Goal: Information Seeking & Learning: Learn about a topic

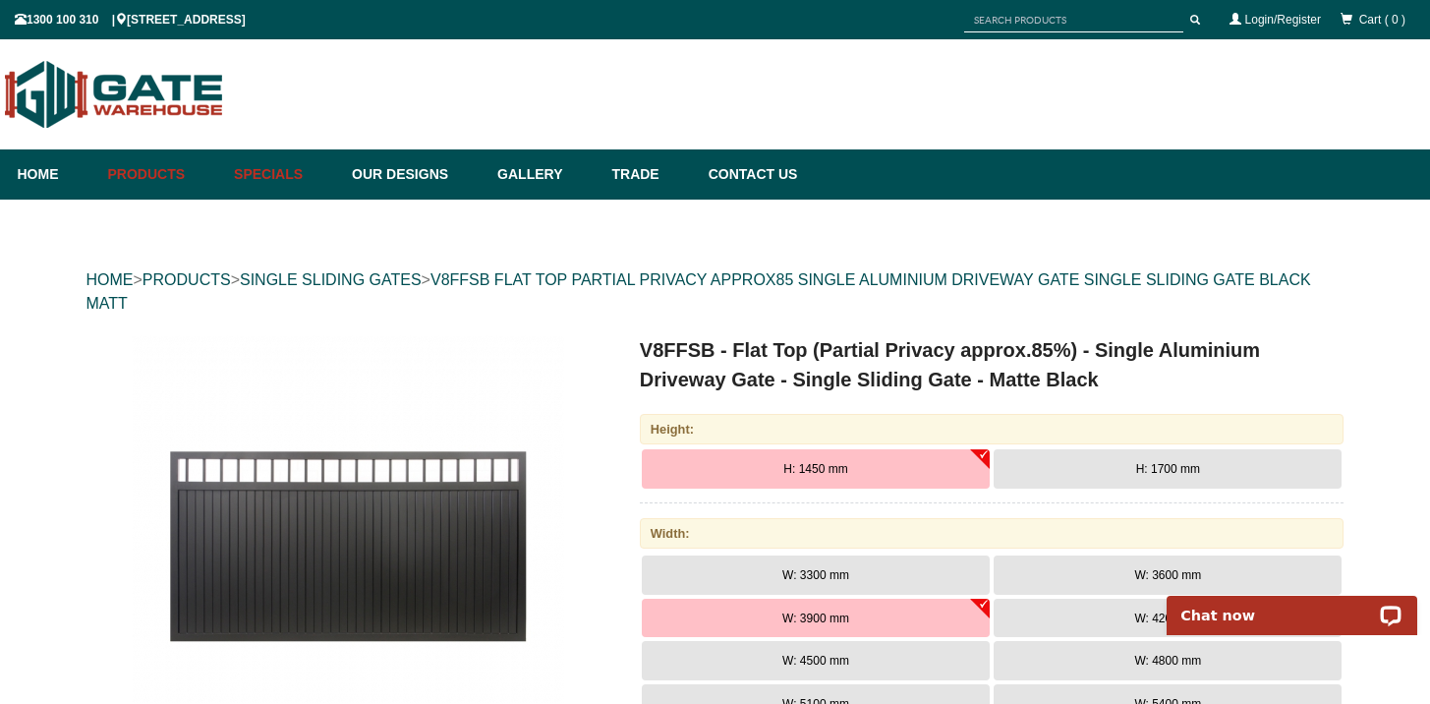
click at [271, 181] on link "Specials" at bounding box center [283, 174] width 118 height 50
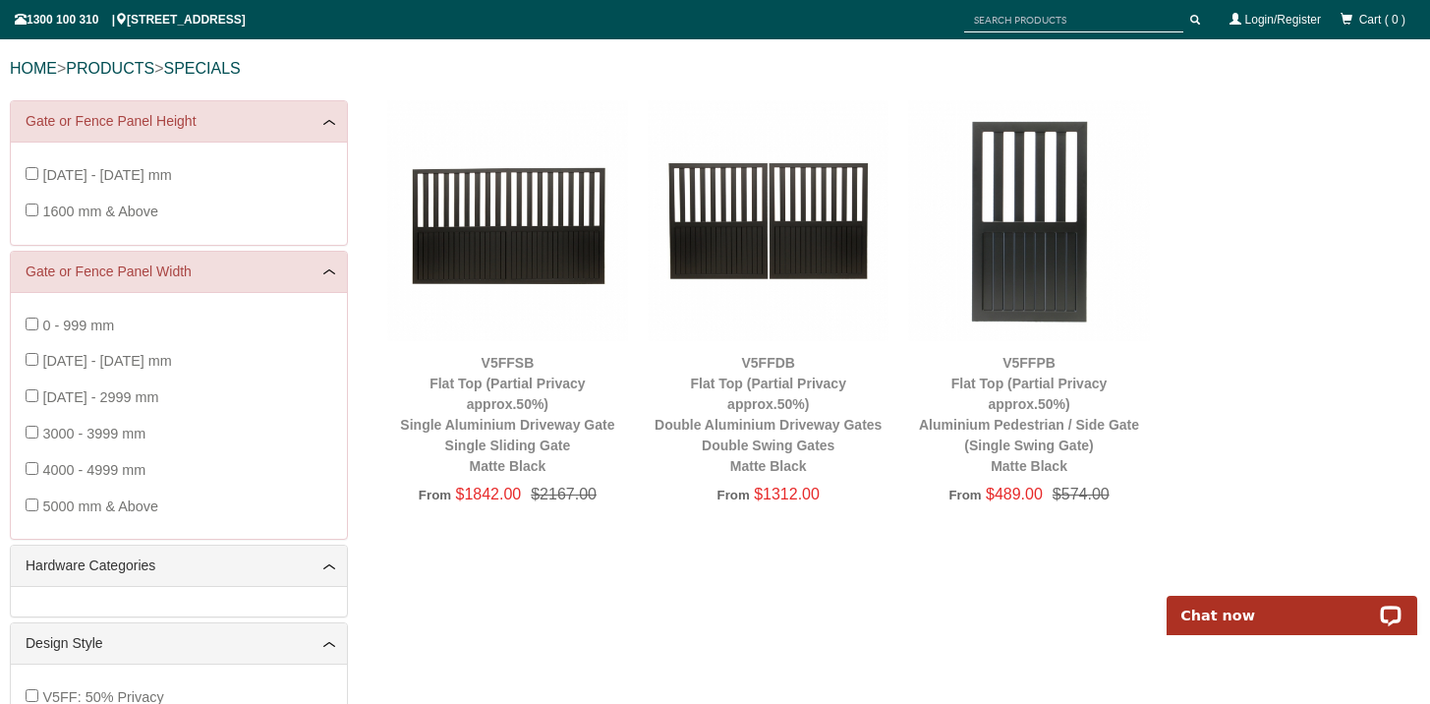
scroll to position [212, 0]
click at [1021, 312] on img at bounding box center [1028, 219] width 241 height 241
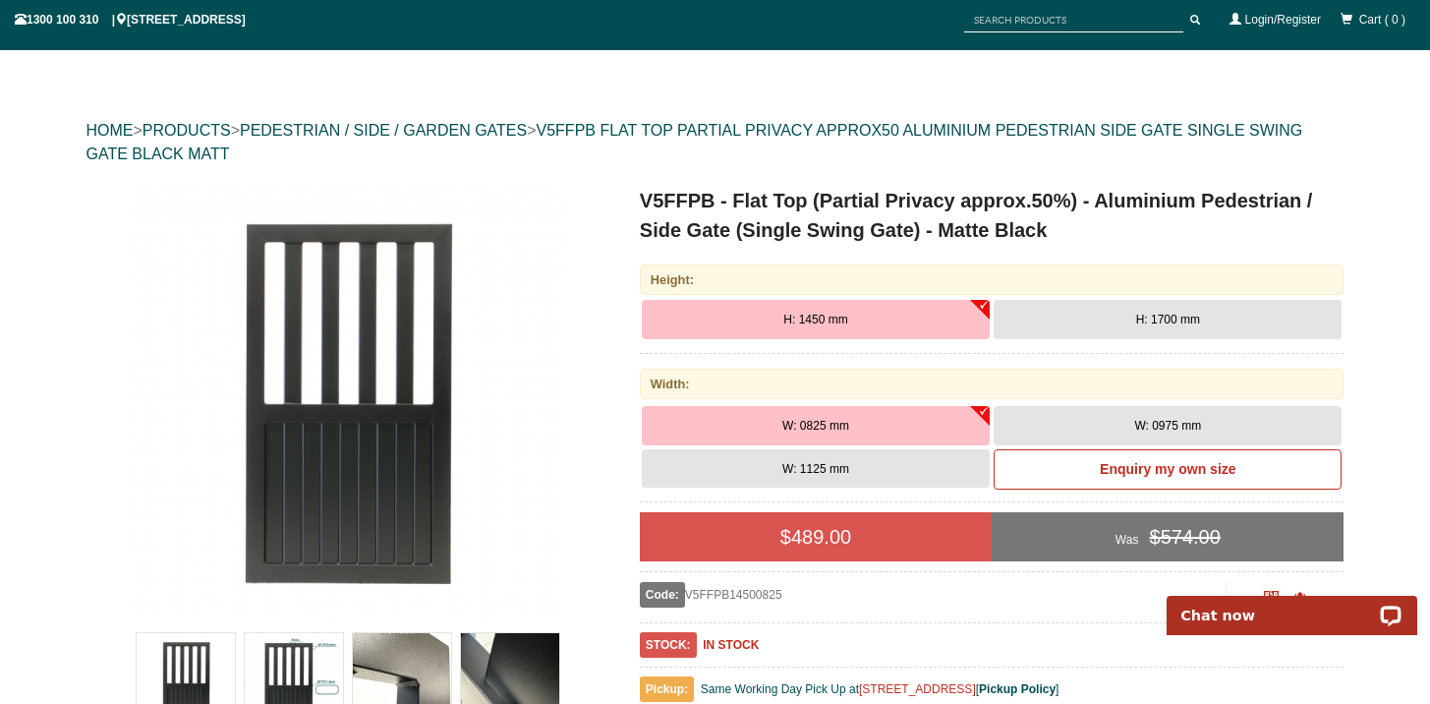
click at [1074, 331] on button "H: 1700 mm" at bounding box center [1168, 319] width 348 height 39
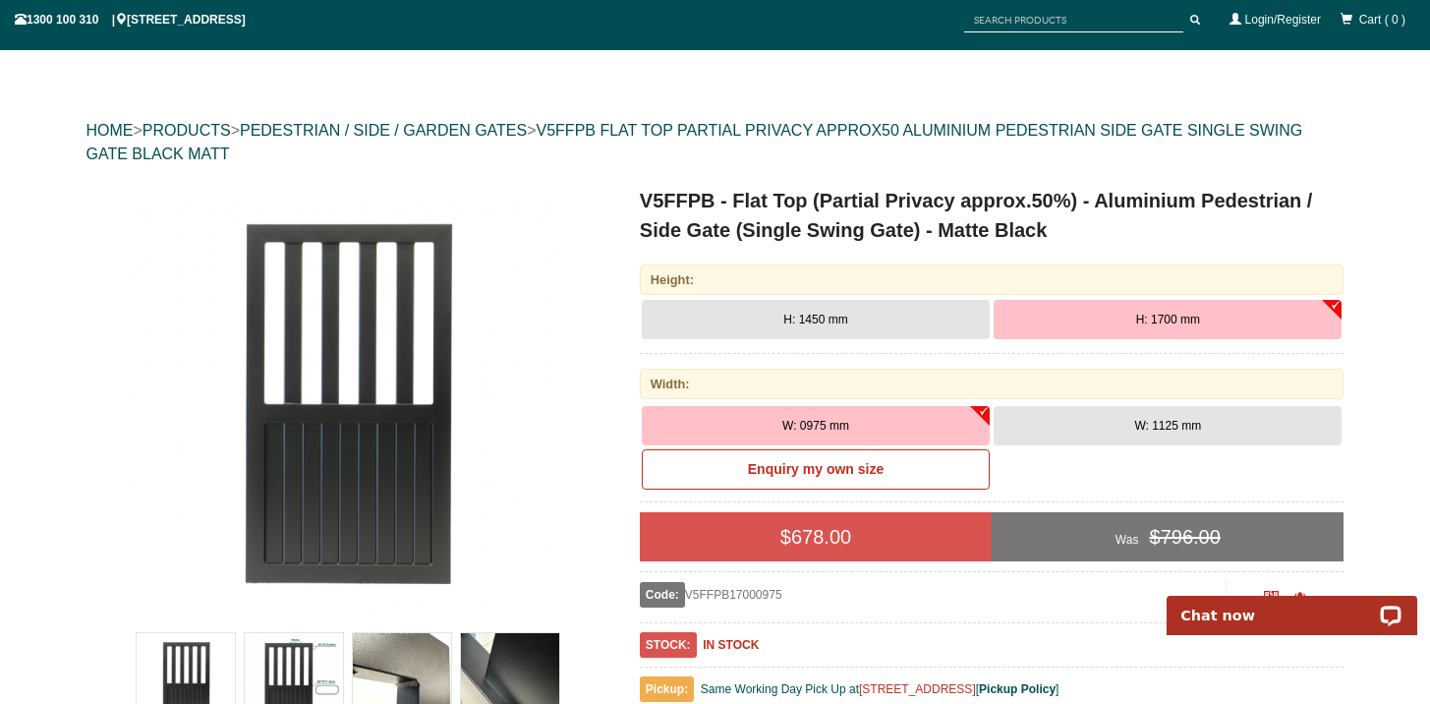
click at [1060, 425] on button "W: 1125 mm" at bounding box center [1168, 425] width 348 height 39
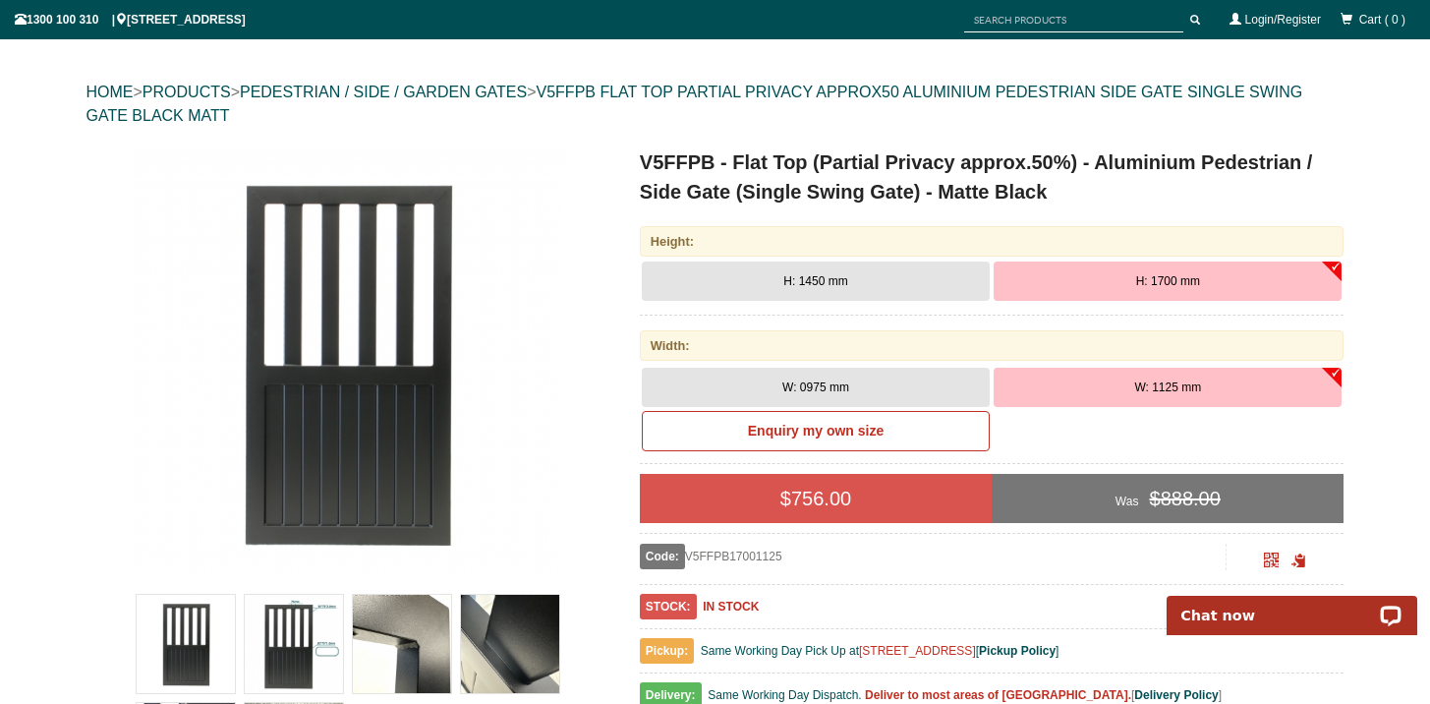
scroll to position [189, 0]
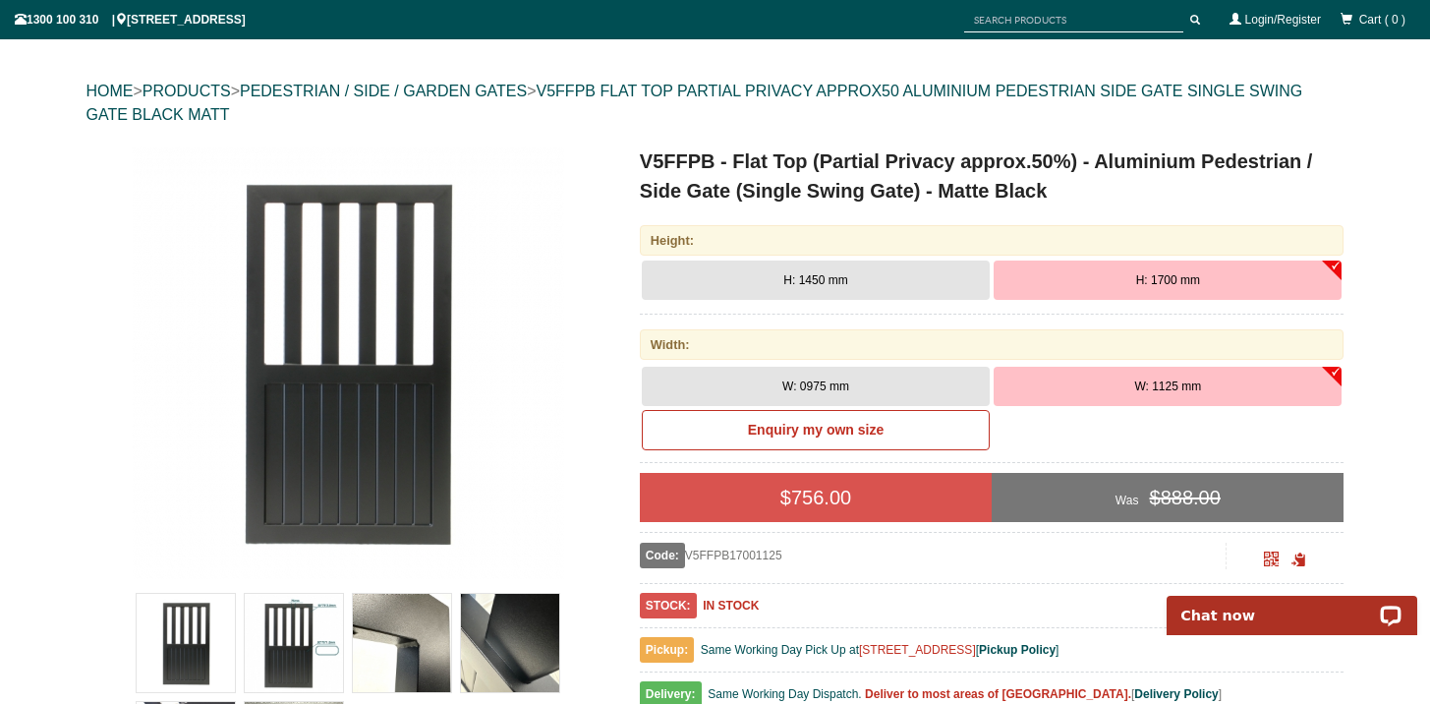
click at [860, 385] on button "W: 0975 mm" at bounding box center [816, 386] width 348 height 39
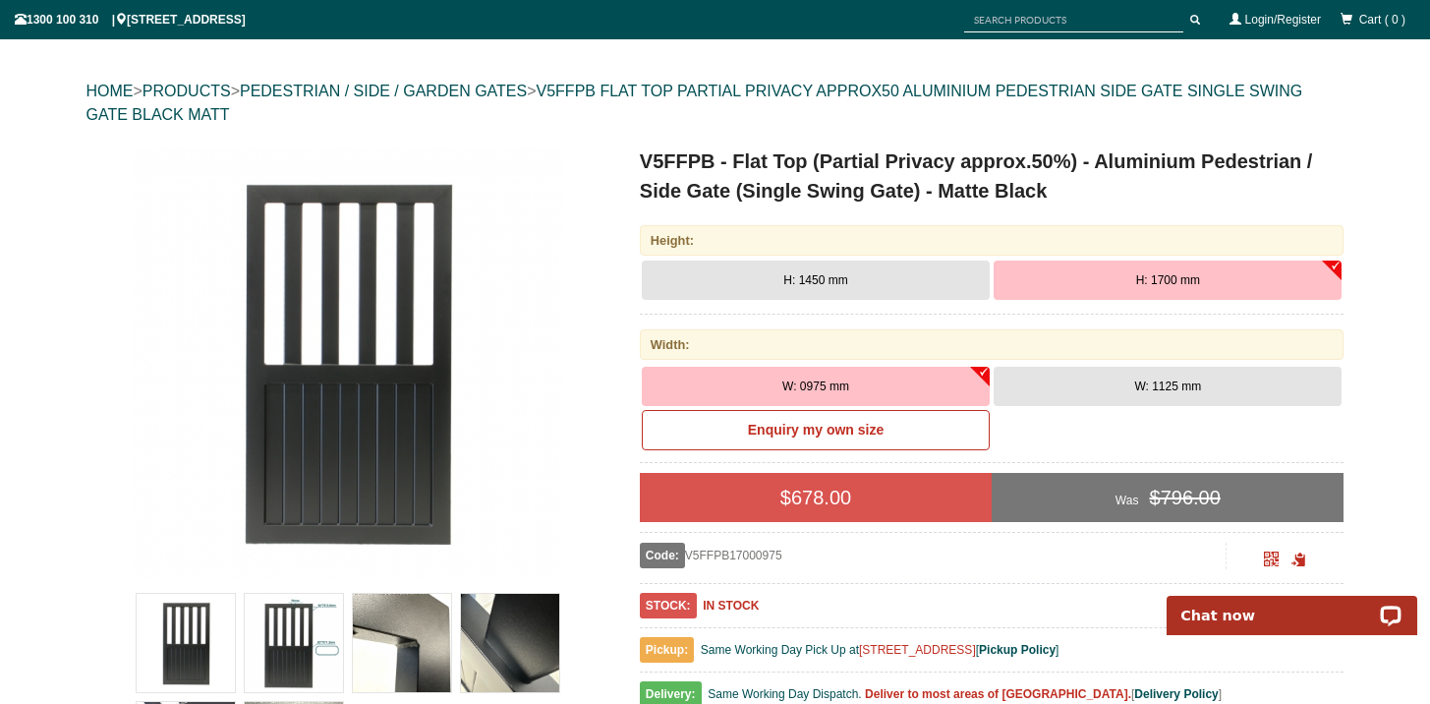
click at [849, 283] on button "H: 1450 mm" at bounding box center [816, 279] width 348 height 39
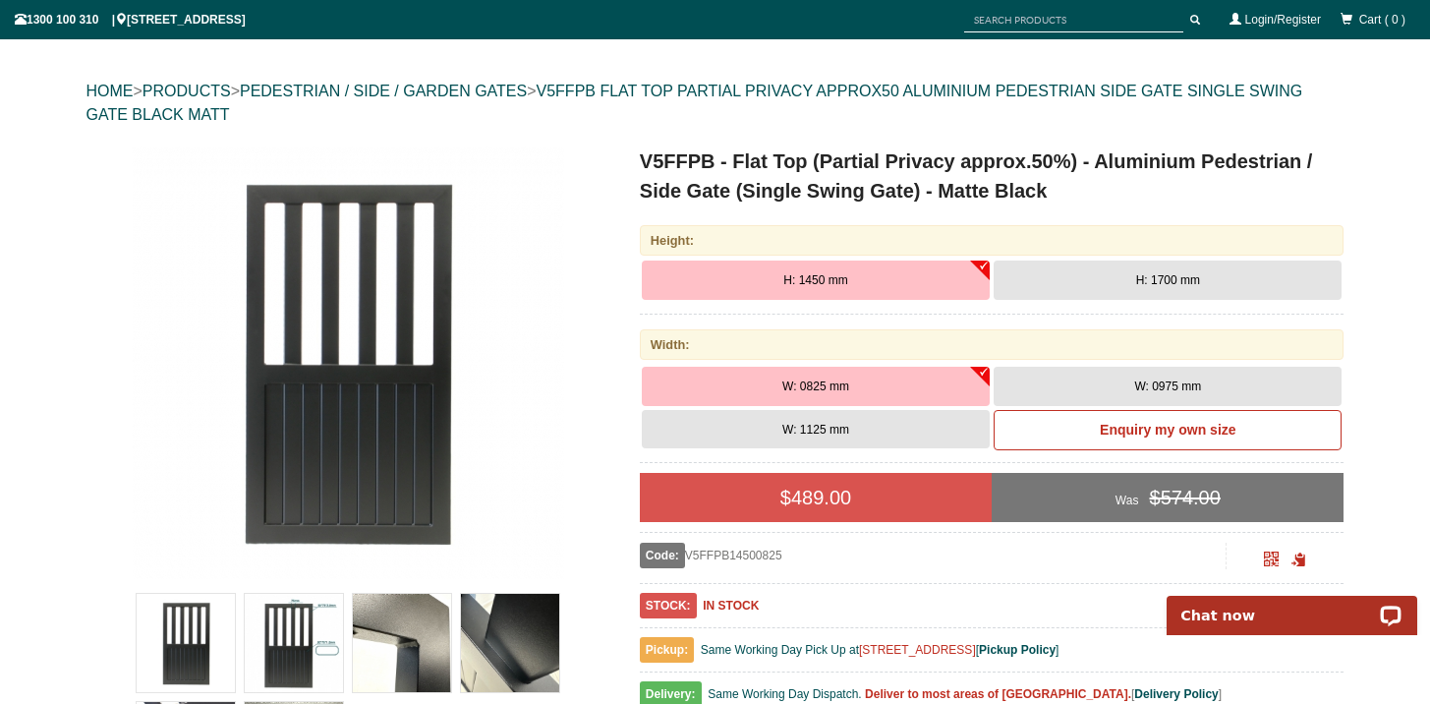
click at [860, 427] on button "W: 1125 mm" at bounding box center [816, 429] width 348 height 39
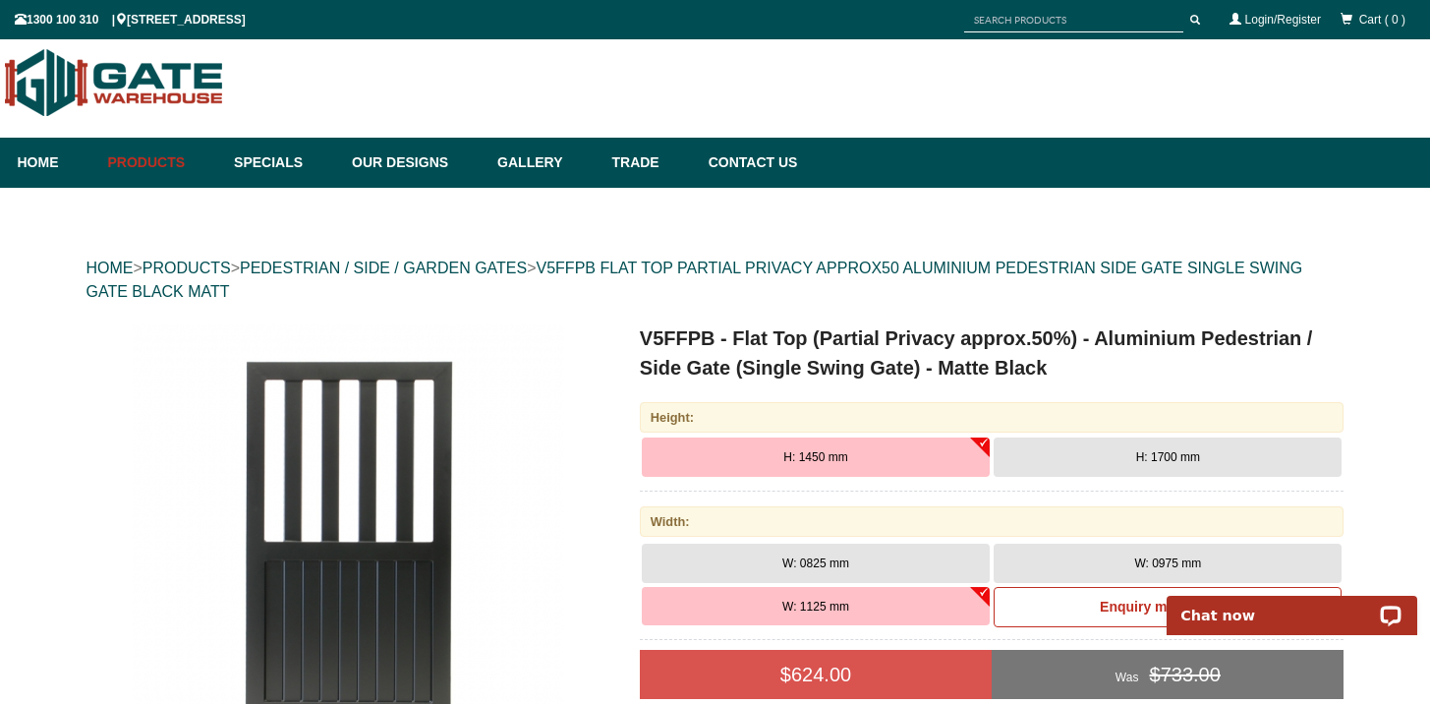
scroll to position [0, 0]
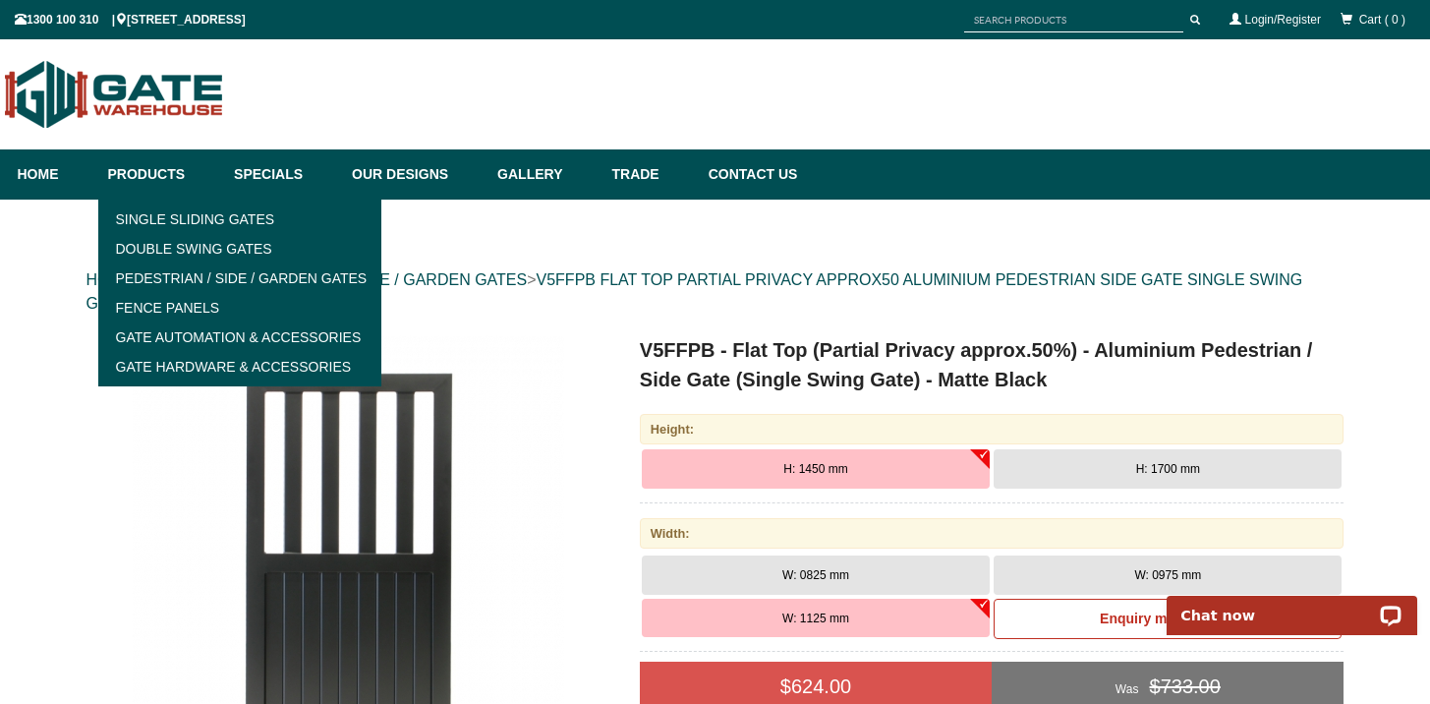
click at [142, 175] on link "Products" at bounding box center [161, 174] width 127 height 50
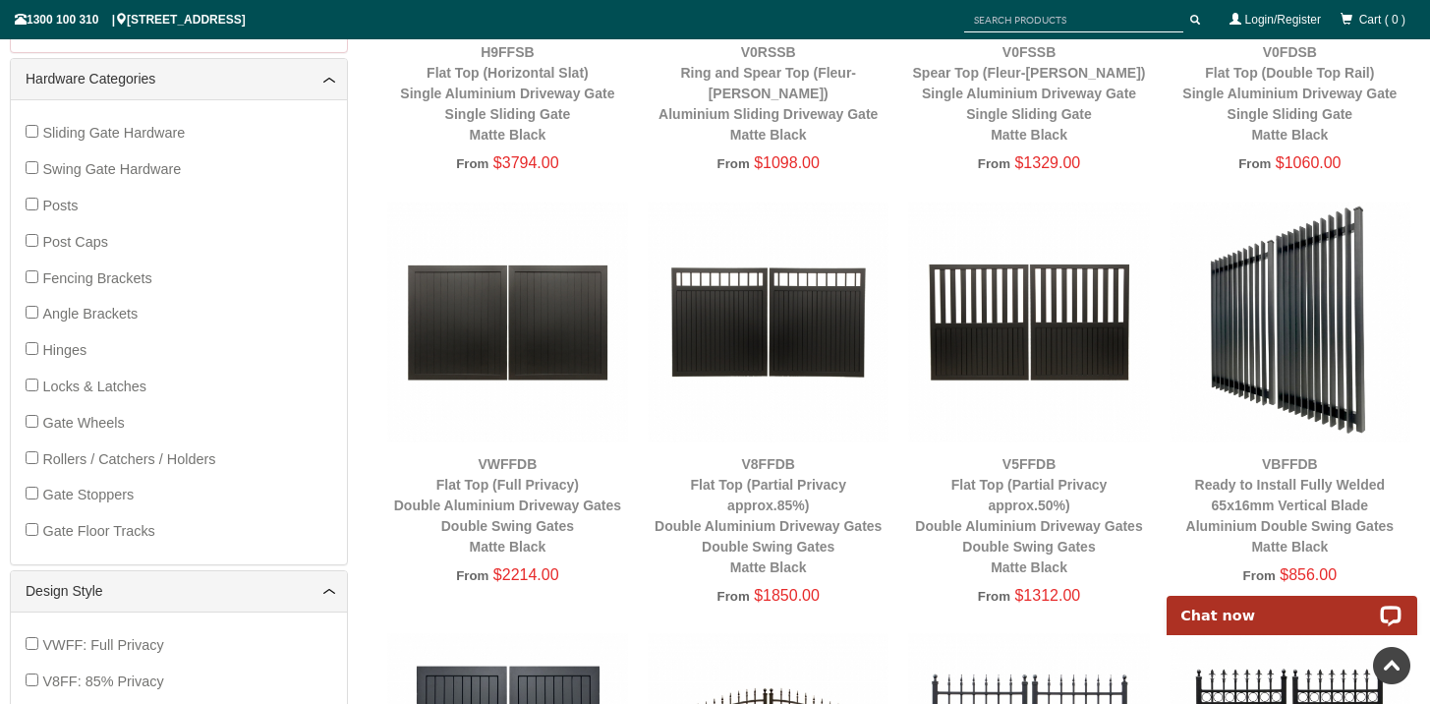
scroll to position [1015, 0]
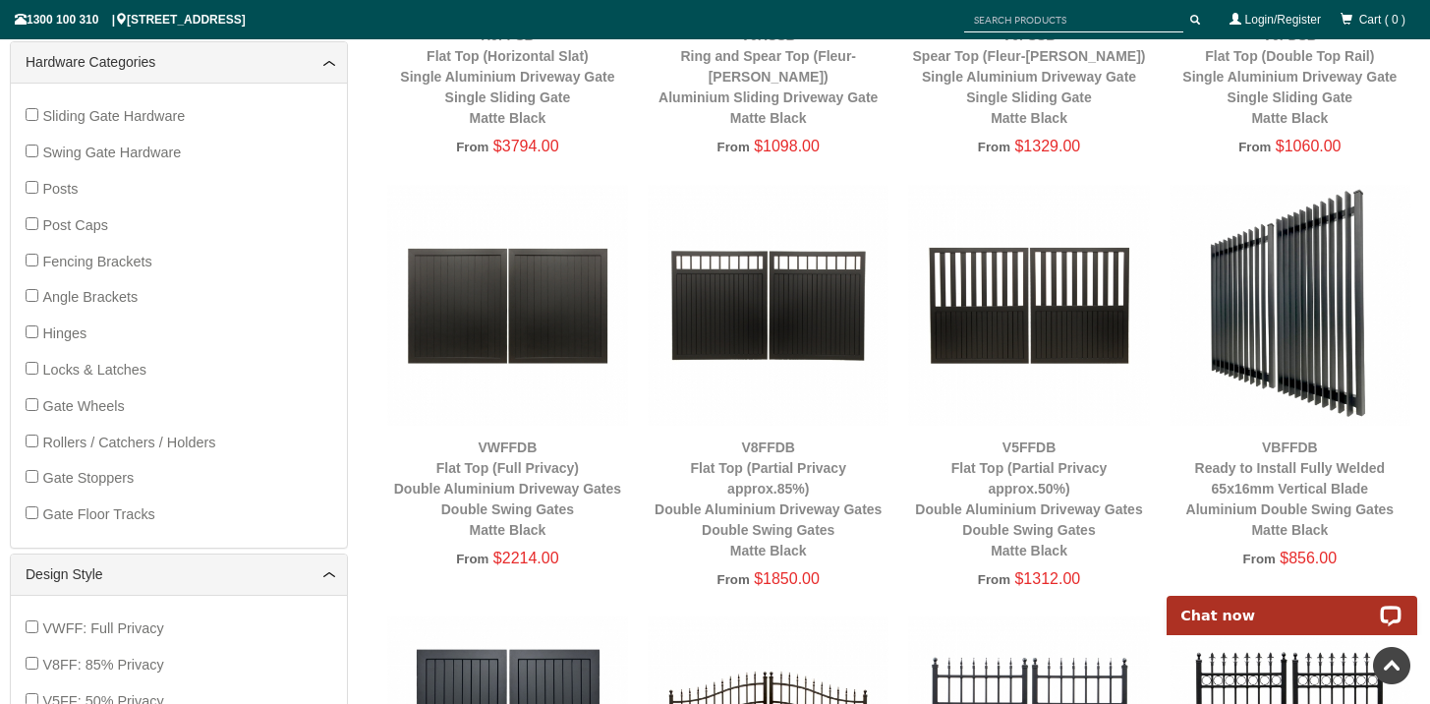
click at [811, 333] on img at bounding box center [768, 305] width 241 height 241
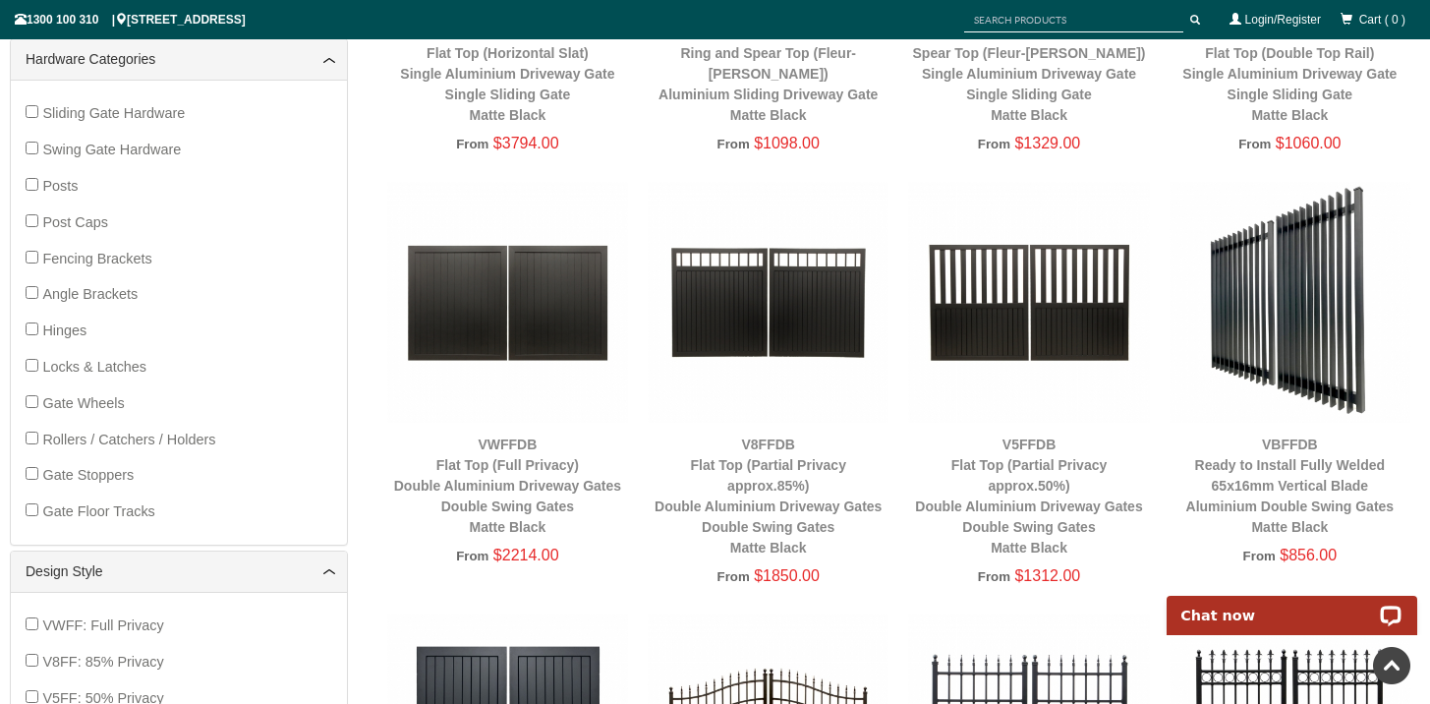
scroll to position [1019, 0]
click at [698, 325] on img at bounding box center [768, 301] width 241 height 241
click at [786, 492] on div "V8FFDB Flat Top (Partial Privacy approx.85%) Double Aluminium Driveway Gates Do…" at bounding box center [768, 495] width 241 height 124
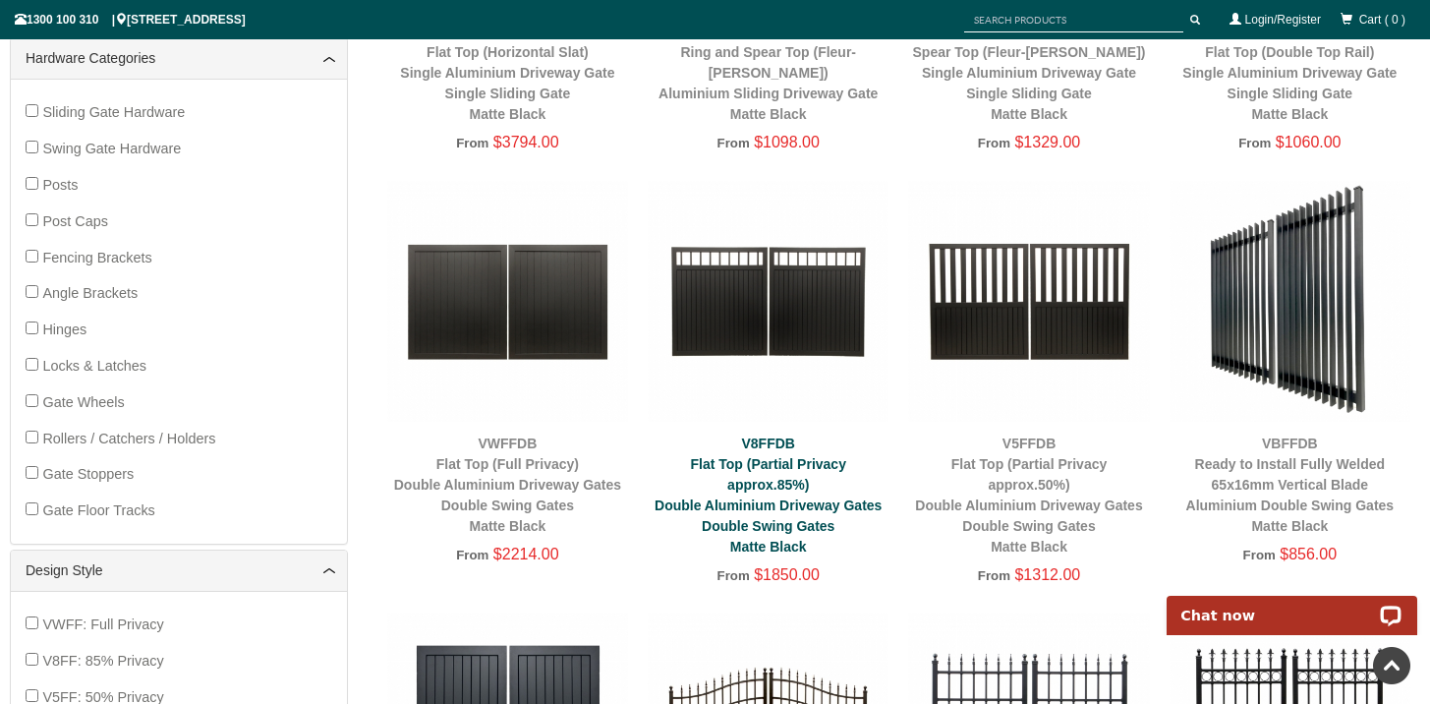
click at [753, 441] on link "V8FFDB Flat Top (Partial Privacy approx.85%) Double Aluminium Driveway Gates Do…" at bounding box center [768, 494] width 227 height 119
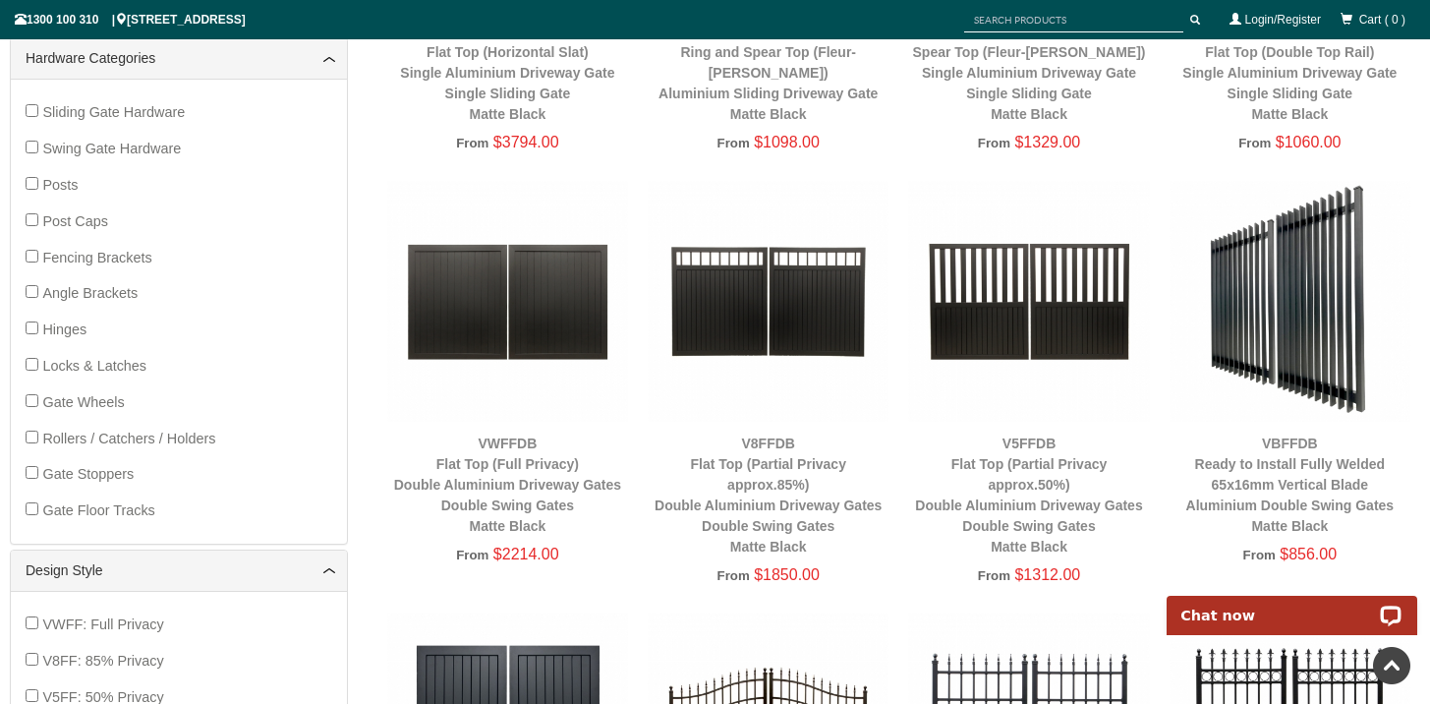
click at [726, 314] on img at bounding box center [768, 301] width 241 height 241
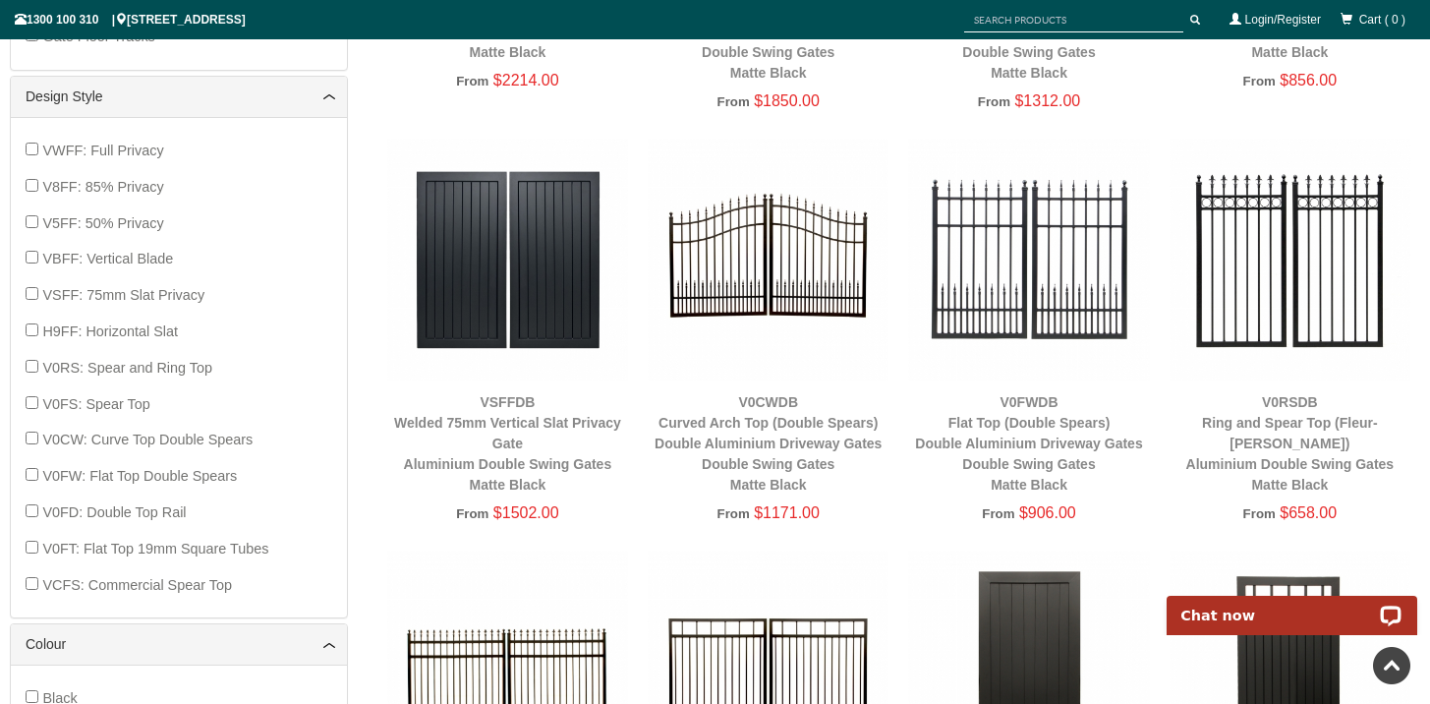
scroll to position [1254, 0]
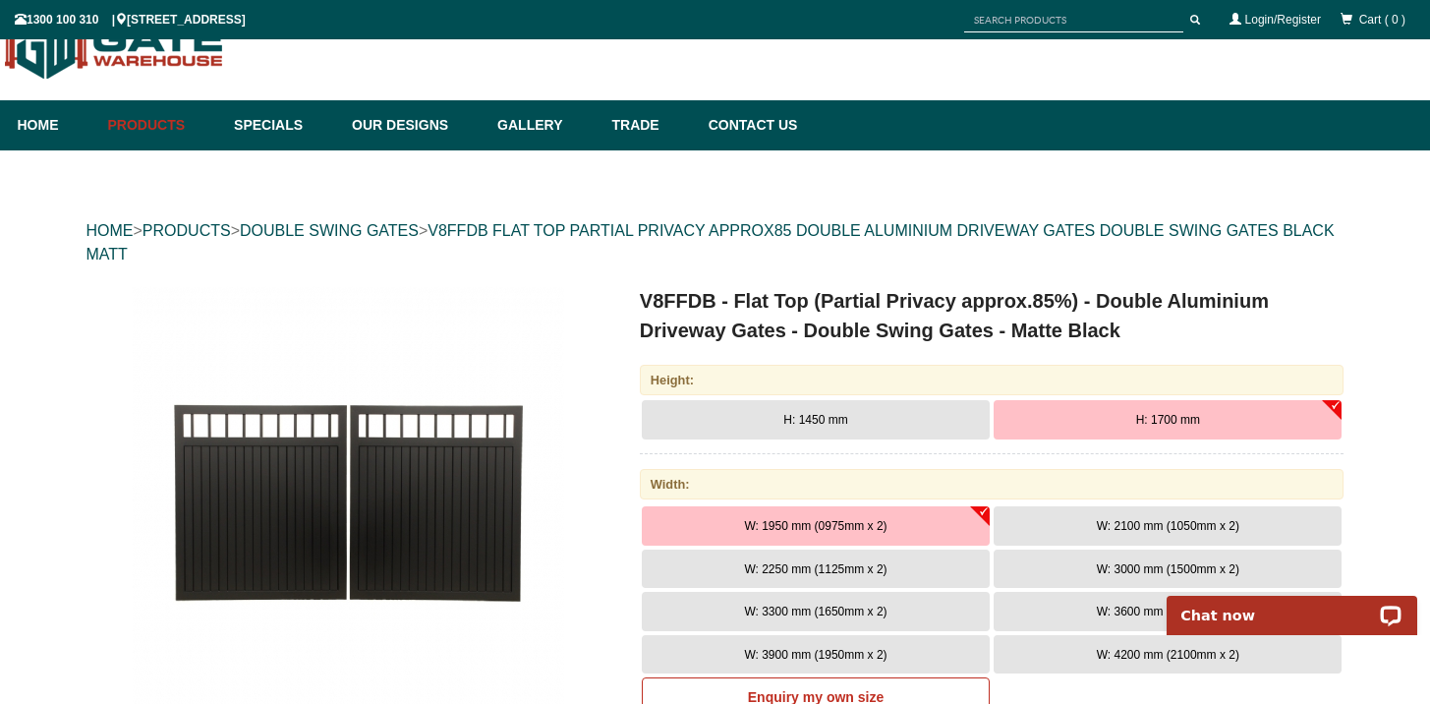
click at [472, 466] on img at bounding box center [348, 502] width 432 height 432
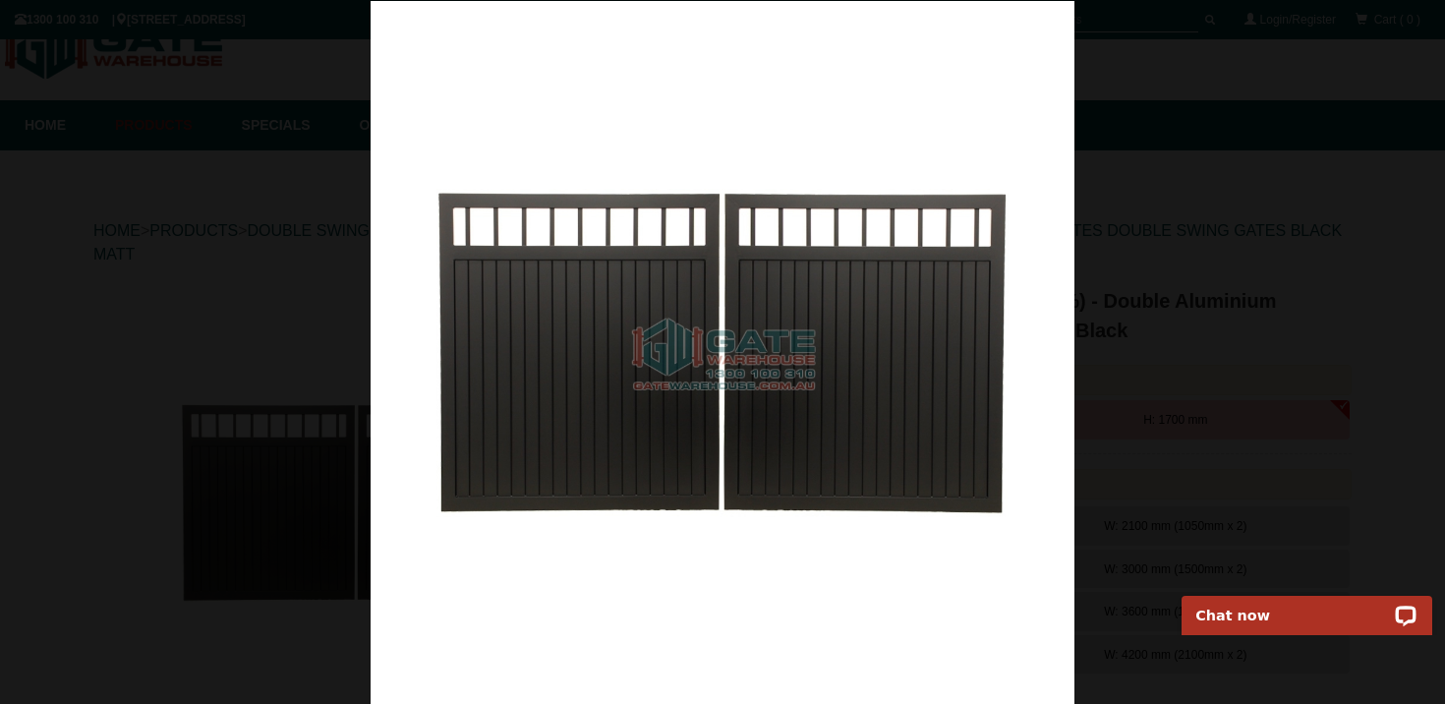
click at [1384, 80] on div at bounding box center [722, 353] width 1445 height 704
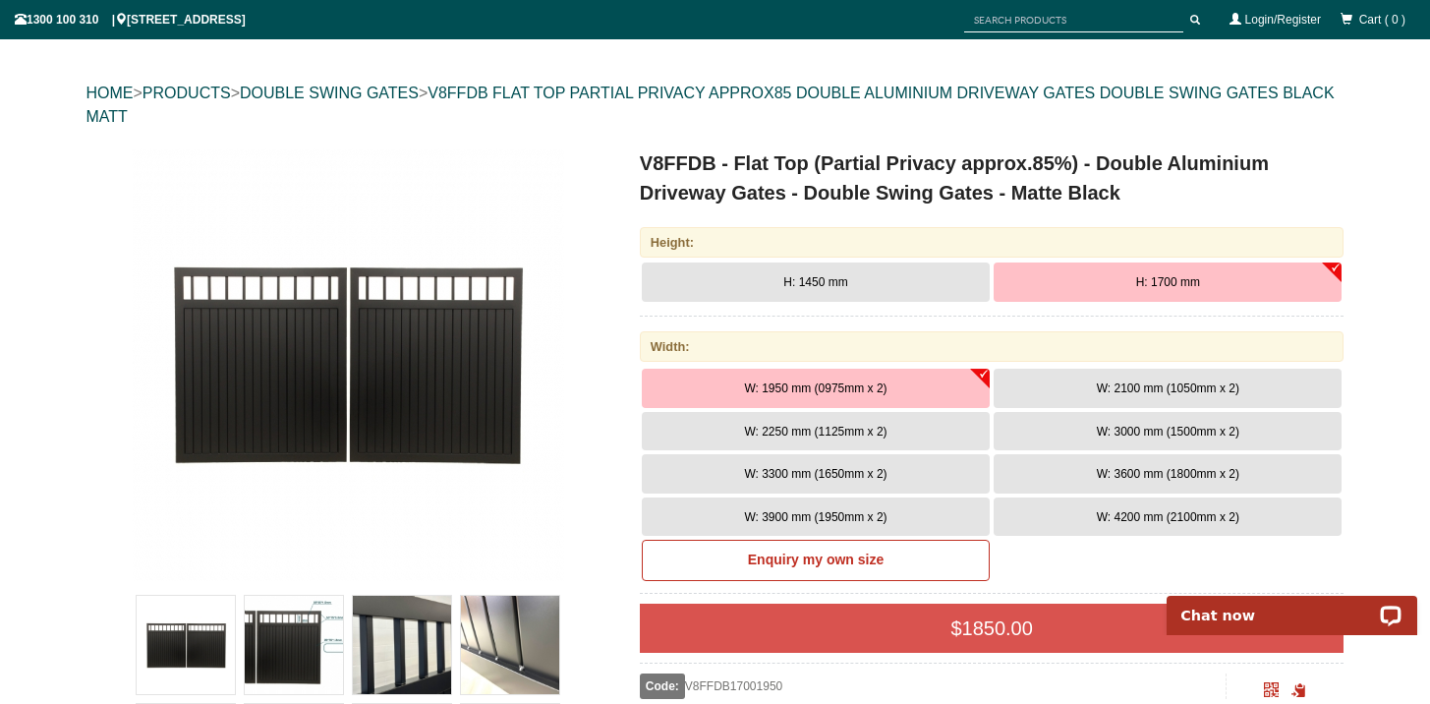
scroll to position [188, 0]
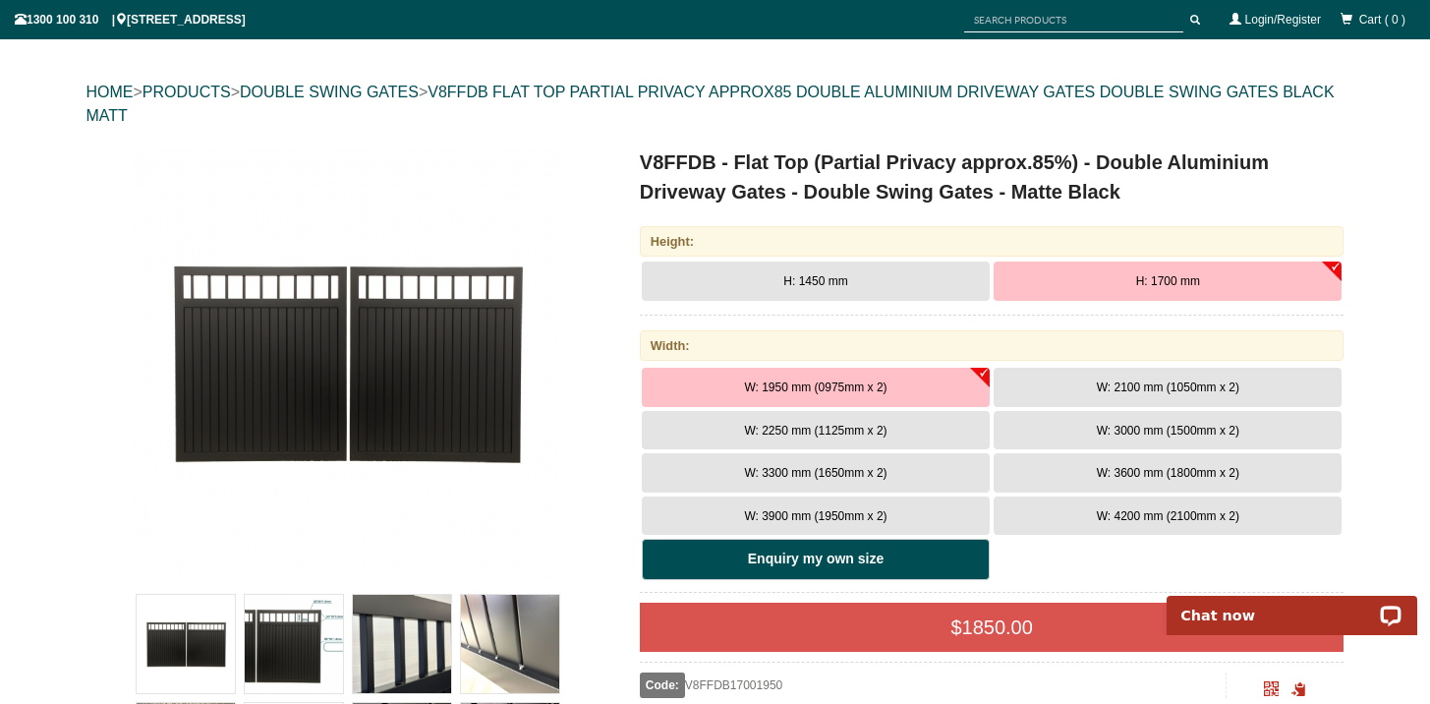
click at [911, 565] on link "Enquiry my own size" at bounding box center [816, 559] width 348 height 41
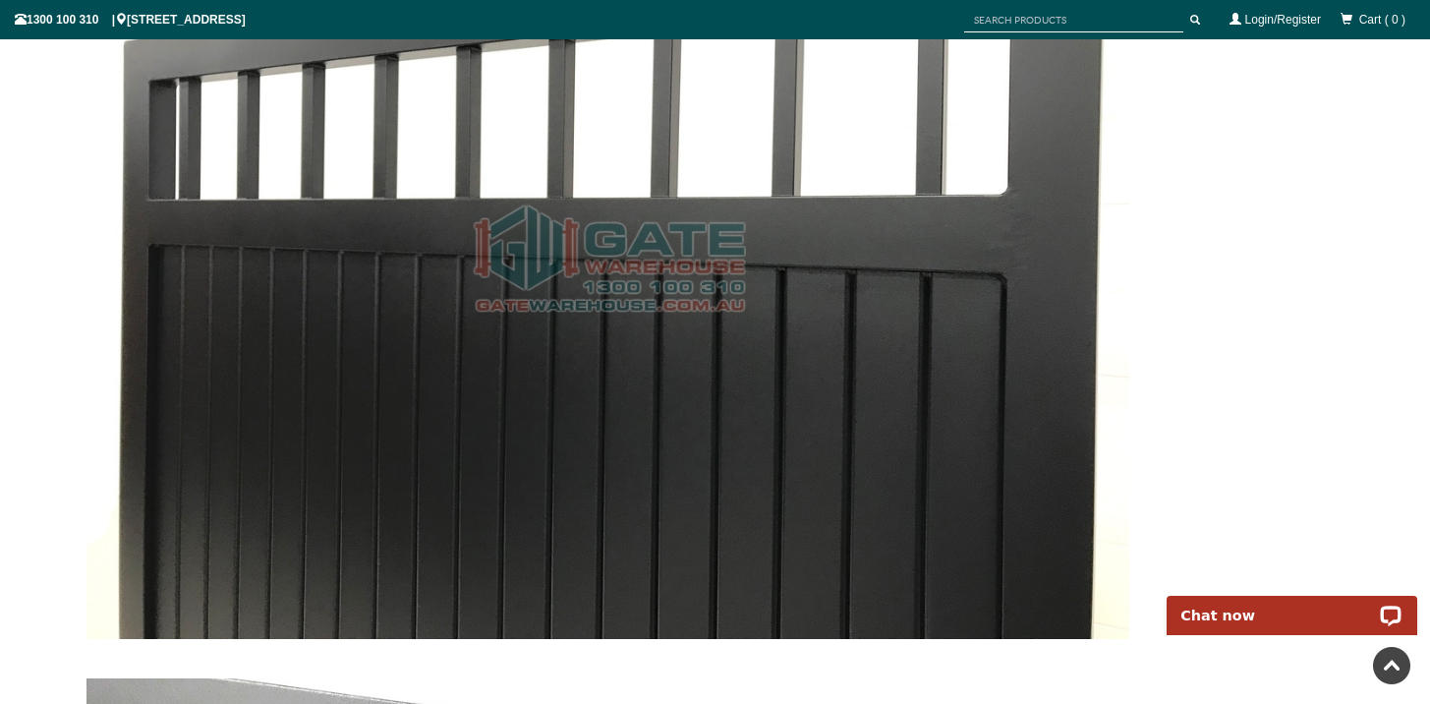
scroll to position [8946, 0]
